Goal: Task Accomplishment & Management: Manage account settings

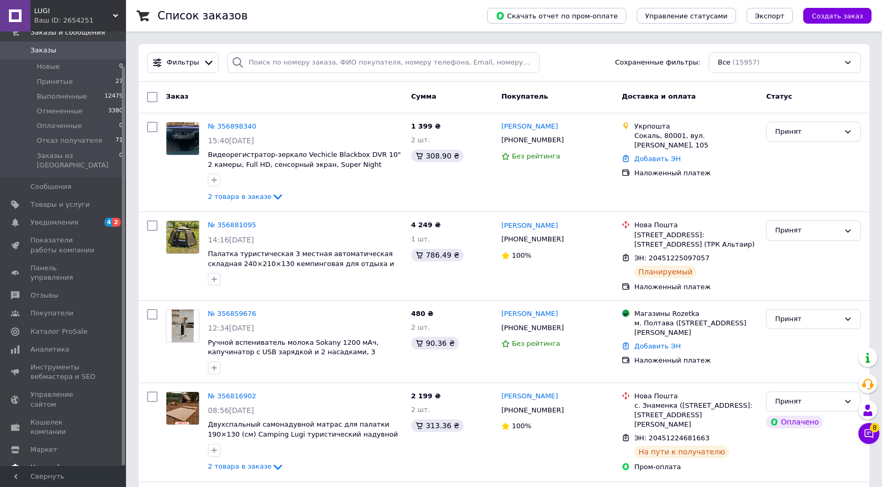
click at [59, 463] on span "Настройки" at bounding box center [49, 467] width 38 height 9
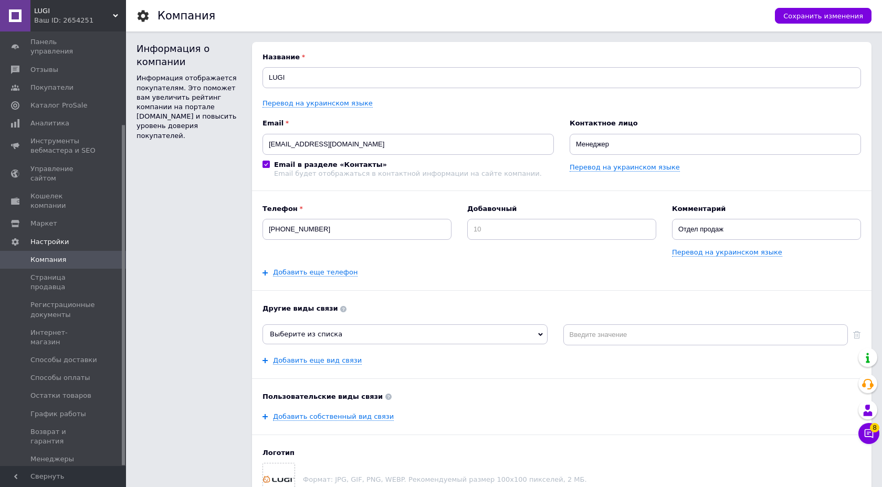
click at [71, 473] on span "Управление API-токенами" at bounding box center [63, 482] width 67 height 19
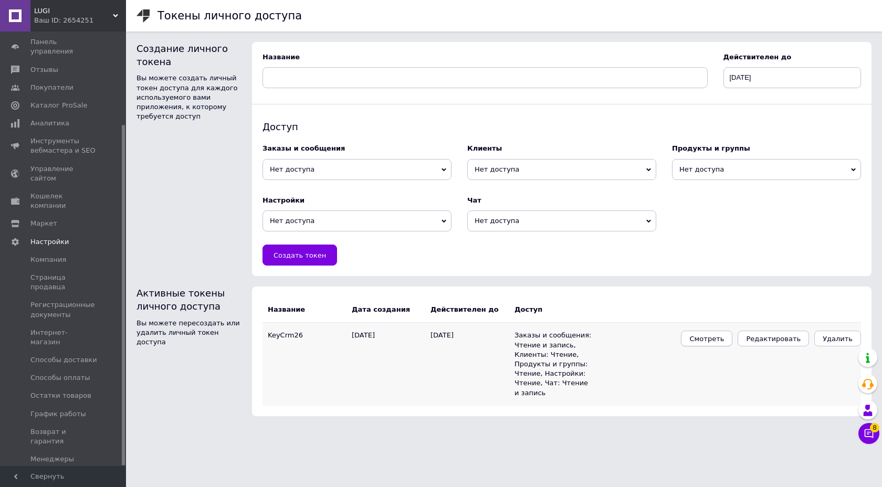
click at [717, 338] on span "Смотреть" at bounding box center [707, 339] width 35 height 8
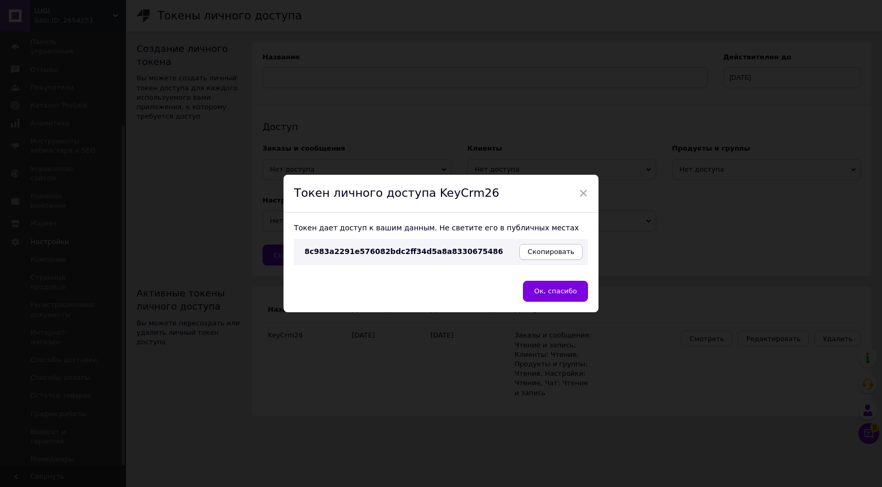
click at [573, 250] on button "Скопировать" at bounding box center [551, 252] width 64 height 16
click at [176, 18] on div "× Токен личного доступа KeyCrm26 Токен дает доступ к вашим данным. Не светите е…" at bounding box center [441, 243] width 882 height 487
click at [122, 27] on div "× Токен личного доступа KeyCrm26 Токен дает доступ к вашим данным. Не светите е…" at bounding box center [441, 243] width 882 height 487
click at [544, 287] on button "Ок, спасибо" at bounding box center [555, 291] width 65 height 21
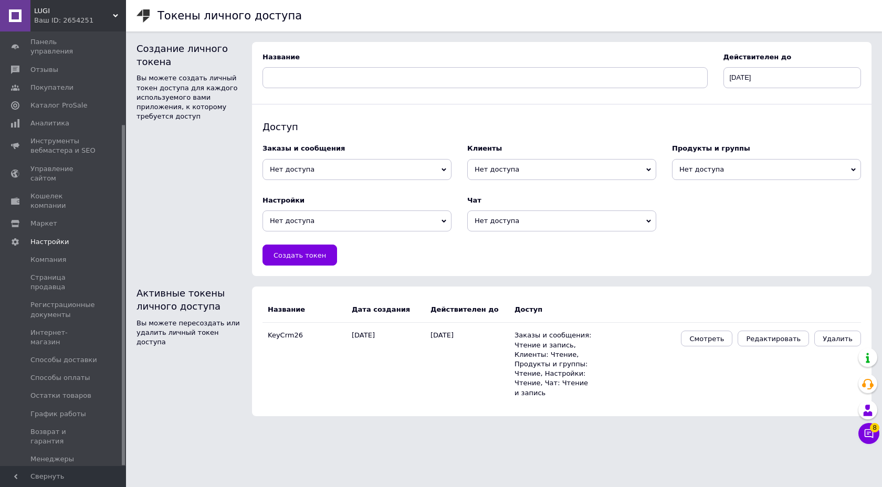
click at [89, 11] on span "LUGI" at bounding box center [73, 10] width 79 height 9
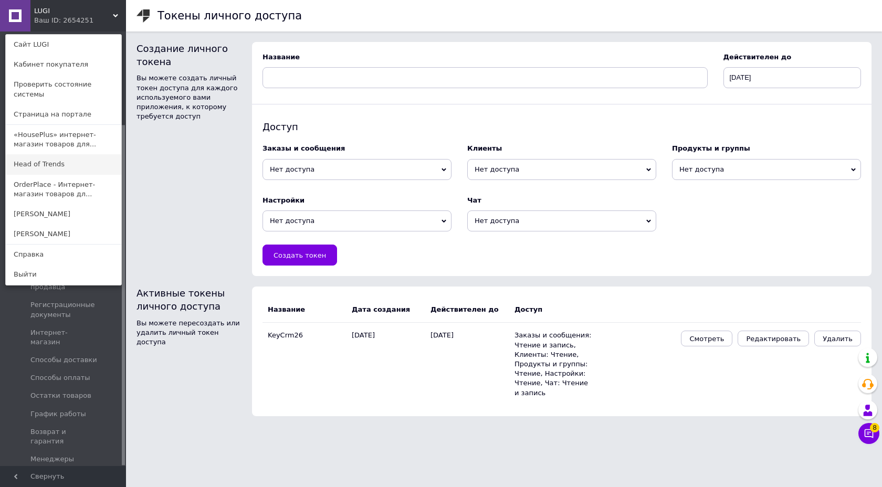
click at [59, 160] on link "Head of Trends" at bounding box center [64, 164] width 116 height 20
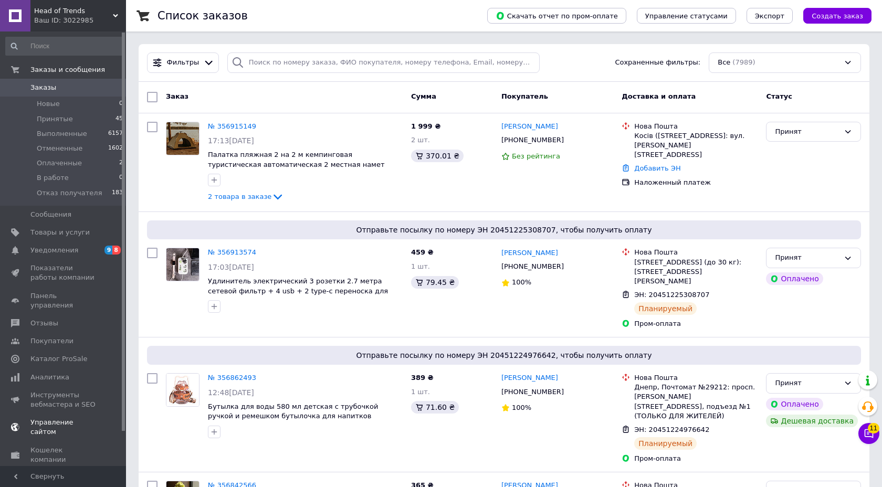
scroll to position [37, 0]
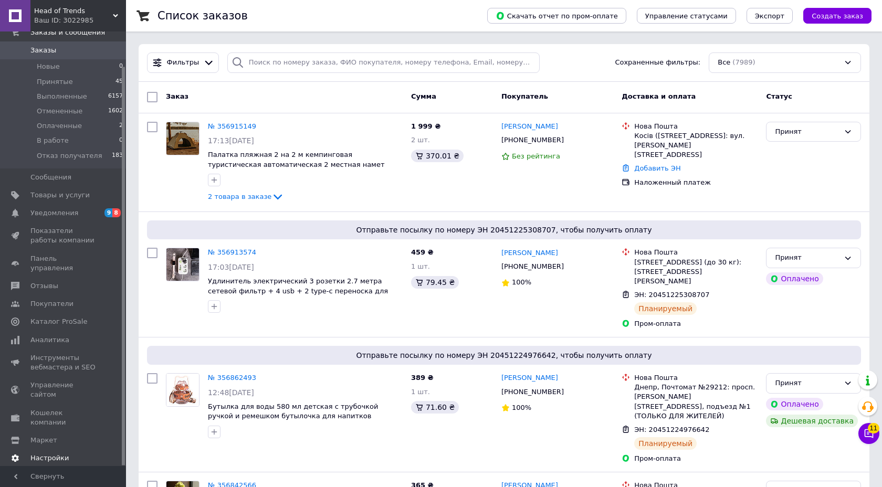
click at [52, 450] on link "Настройки" at bounding box center [64, 459] width 129 height 18
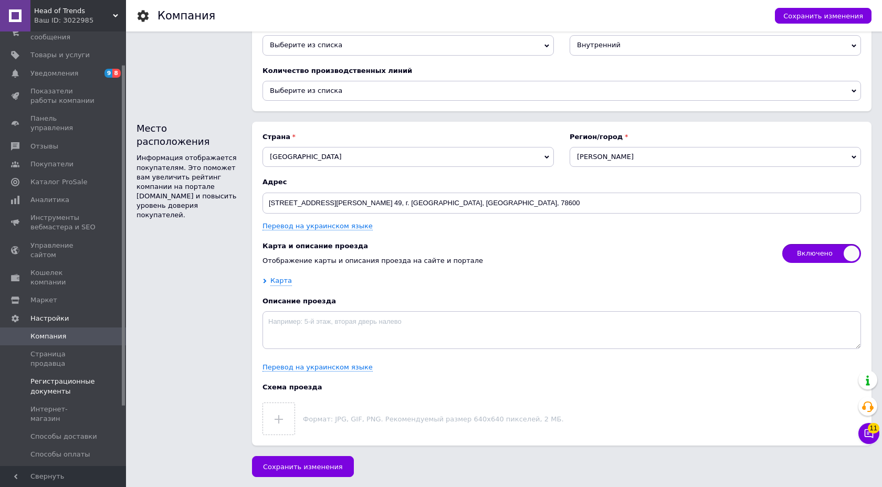
scroll to position [119, 0]
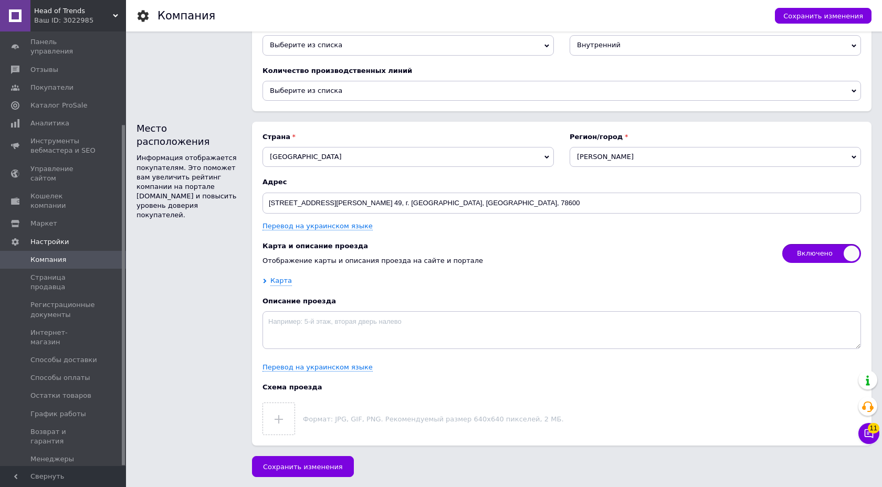
click at [89, 473] on span "Управление API-токенами" at bounding box center [63, 482] width 67 height 19
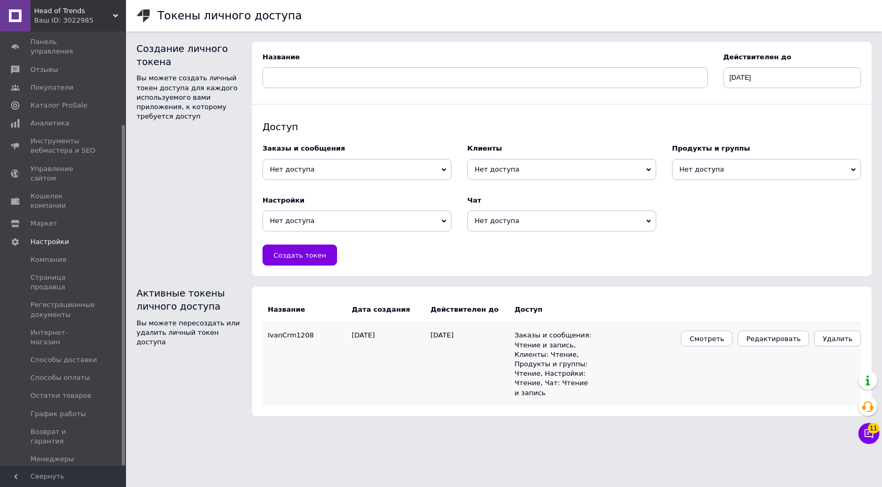
click at [711, 328] on td "Смотреть Редактировать Удалить" at bounding box center [727, 364] width 268 height 83
click at [709, 330] on td "Смотреть Редактировать Удалить" at bounding box center [727, 364] width 268 height 83
click at [709, 337] on span "Смотреть" at bounding box center [707, 339] width 35 height 8
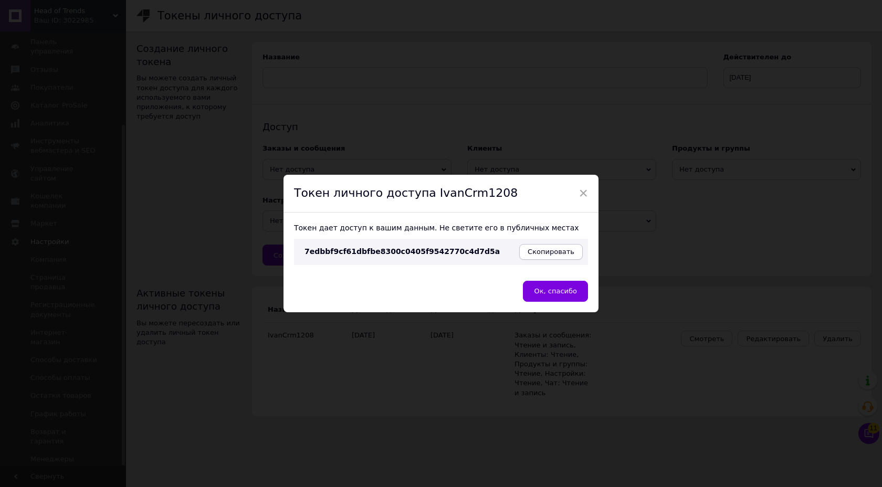
click at [548, 254] on span "Скопировать" at bounding box center [551, 252] width 47 height 8
click at [339, 359] on div "× Токен личного доступа IvanCrm1208 Токен дает доступ к вашим данным. Не светит…" at bounding box center [441, 243] width 882 height 487
click at [174, 137] on div "× Токен личного доступа IvanCrm1208 Токен дает доступ к вашим данным. Не светит…" at bounding box center [441, 243] width 882 height 487
click at [583, 192] on span "×" at bounding box center [583, 193] width 9 height 18
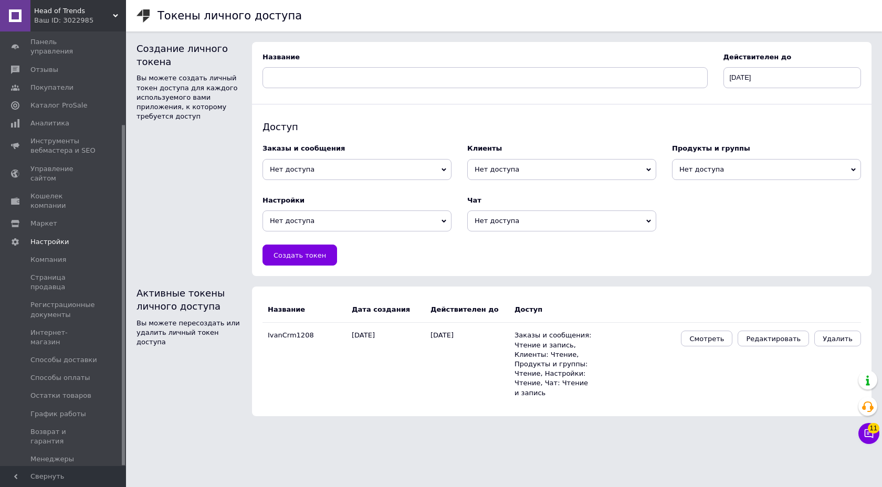
click at [109, 10] on span "Head of Trends" at bounding box center [73, 10] width 79 height 9
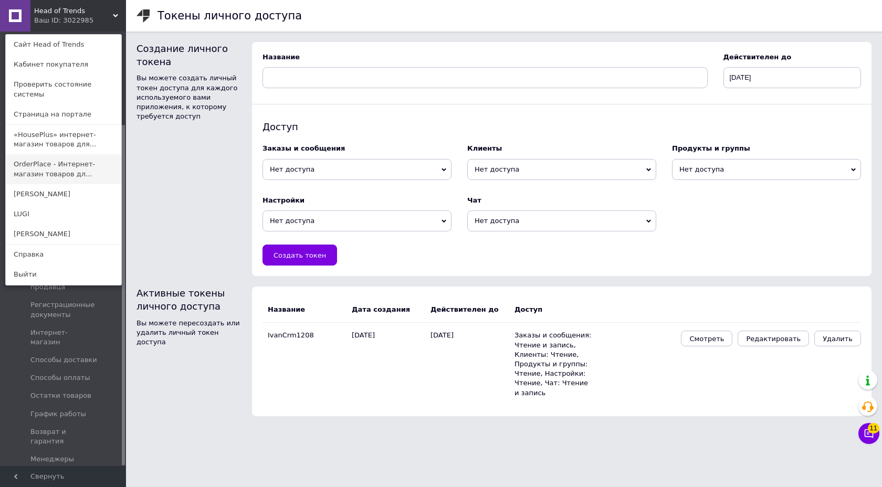
click at [80, 162] on link "OrderPlace - Интернет-магазин товаров дл..." at bounding box center [64, 168] width 116 height 29
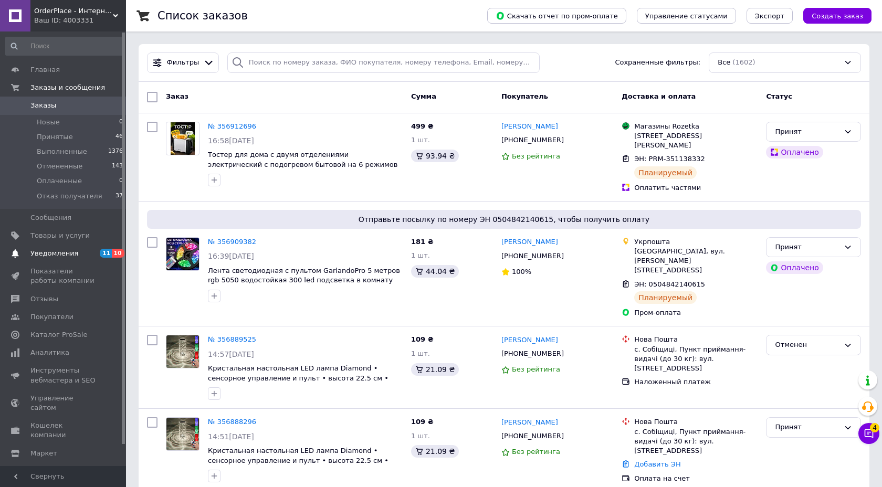
click at [71, 259] on link "Уведомления 11 10" at bounding box center [64, 254] width 129 height 18
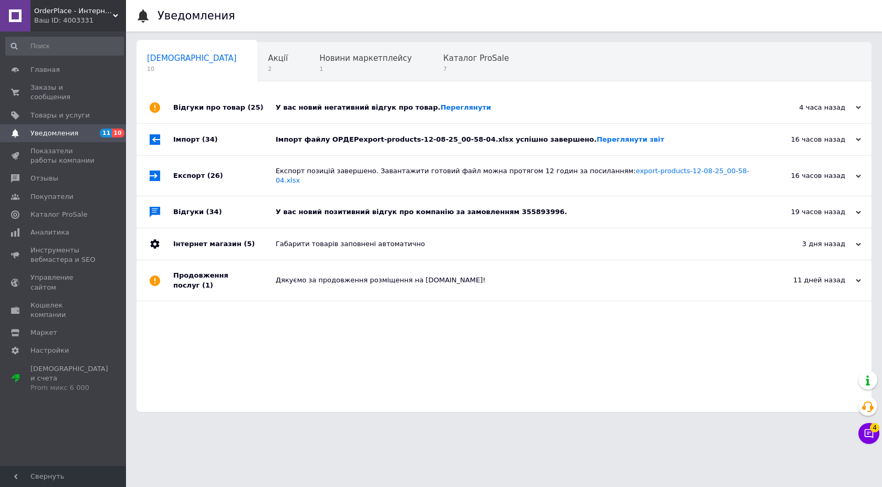
click at [858, 102] on div "4 часа назад 12.08.2025" at bounding box center [814, 108] width 116 height 32
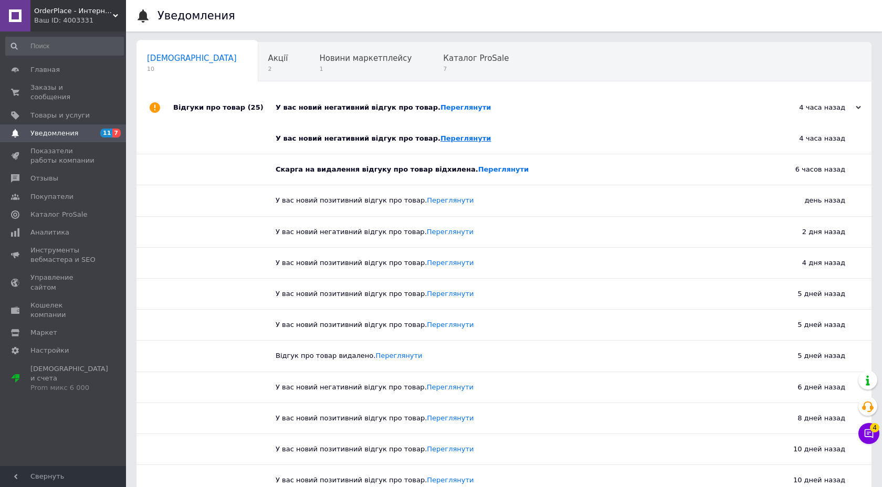
click at [441, 142] on link "Переглянути" at bounding box center [466, 138] width 51 height 8
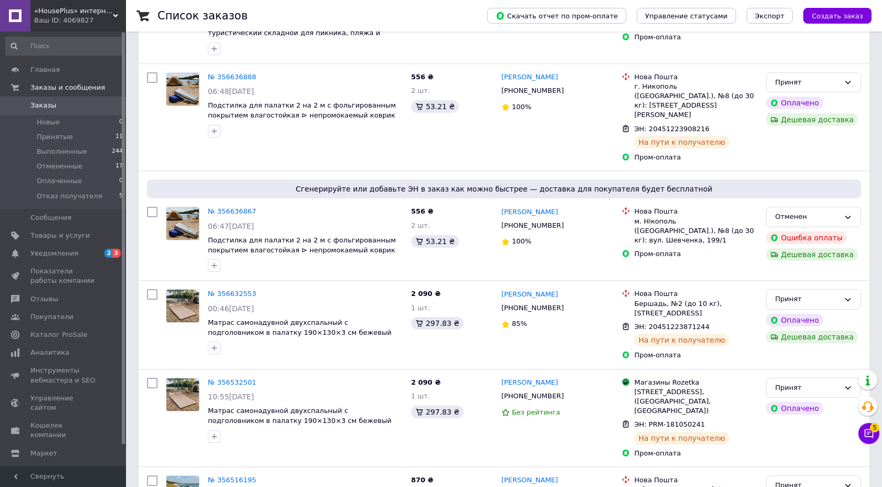
scroll to position [555, 0]
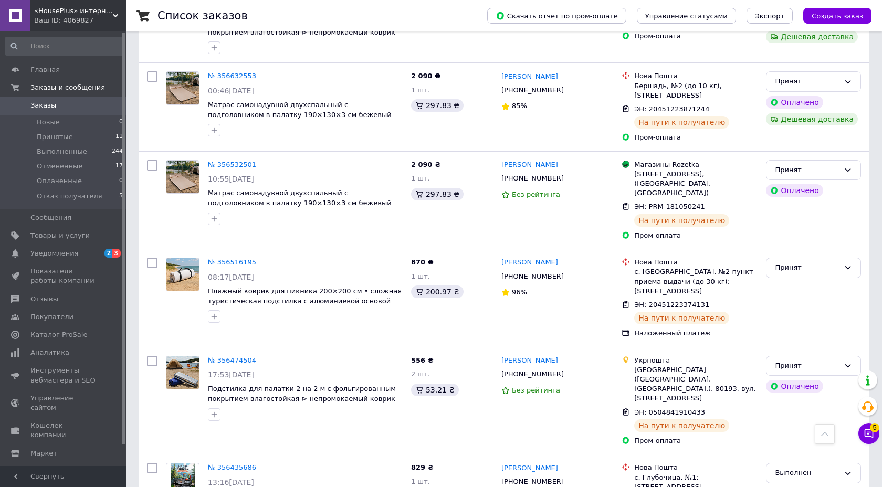
click at [60, 467] on span "Настройки" at bounding box center [49, 471] width 38 height 9
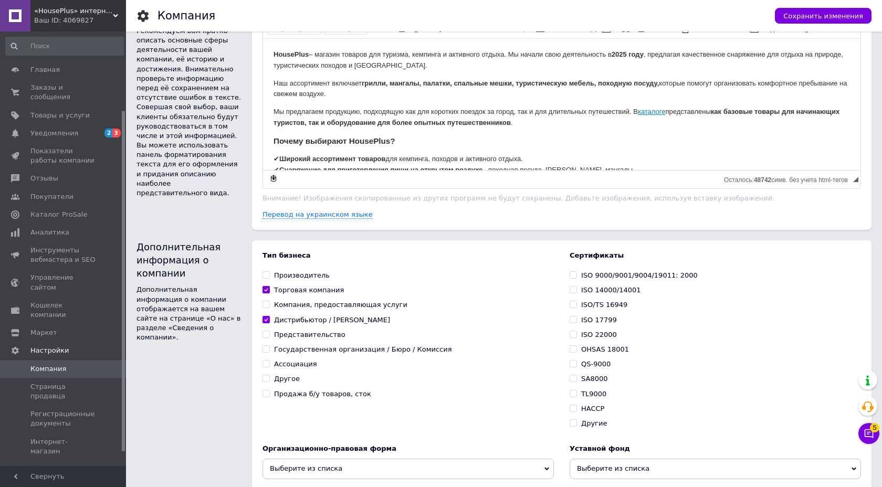
scroll to position [119, 0]
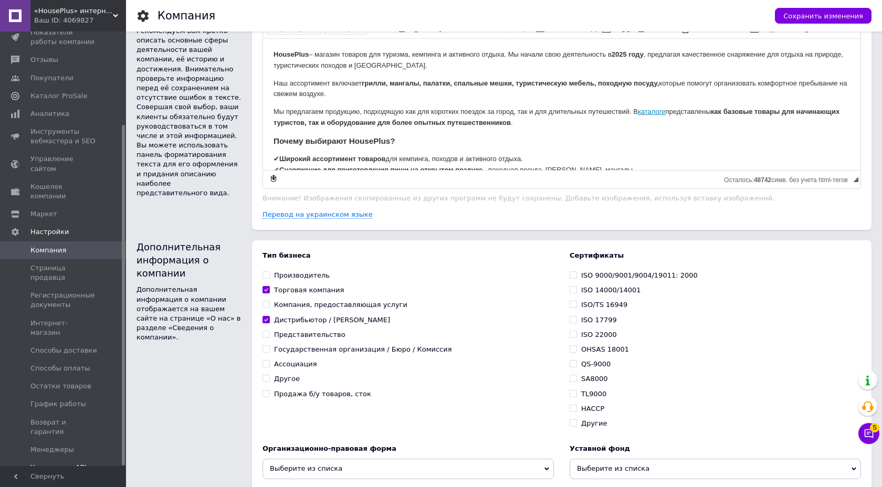
click at [92, 463] on span "Управление API-токенами" at bounding box center [63, 472] width 67 height 19
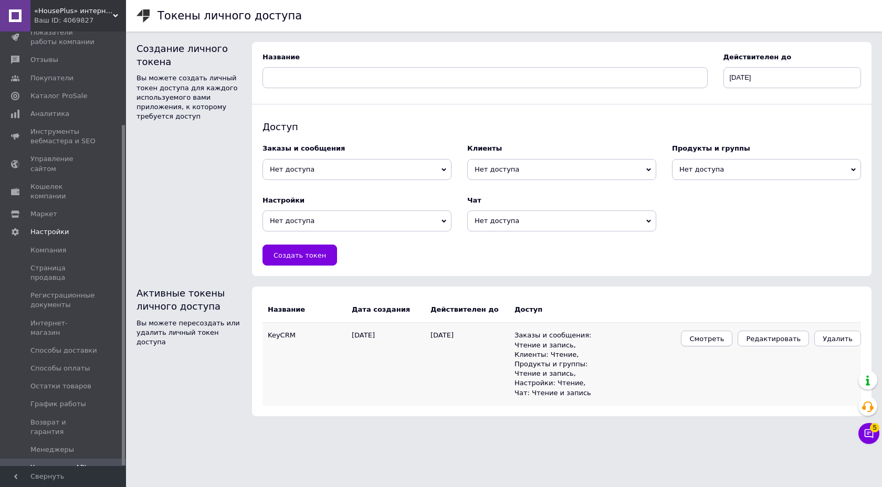
click at [706, 337] on span "Смотреть" at bounding box center [707, 339] width 35 height 8
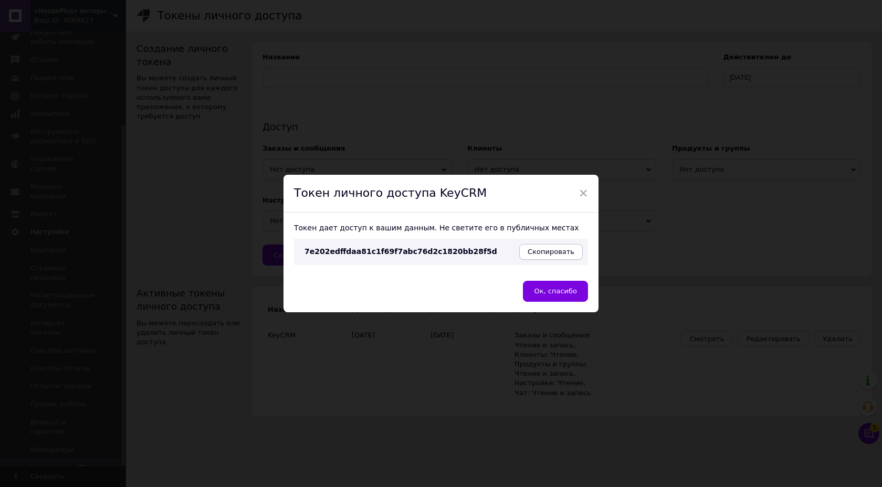
click at [540, 248] on span "Скопировать" at bounding box center [551, 252] width 47 height 8
click at [540, 307] on div "Ок, спасибо" at bounding box center [441, 297] width 315 height 32
click at [540, 292] on span "Ок, спасибо" at bounding box center [555, 291] width 43 height 8
